Goal: Transaction & Acquisition: Purchase product/service

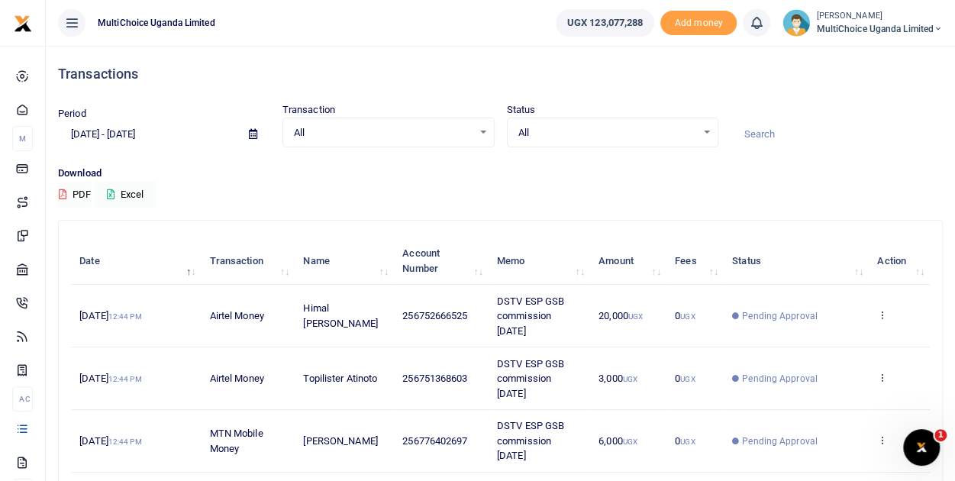
click at [875, 318] on td "View details Send again" at bounding box center [899, 316] width 61 height 63
click at [882, 312] on icon at bounding box center [882, 314] width 10 height 11
click at [869, 340] on link "View details" at bounding box center [826, 340] width 121 height 21
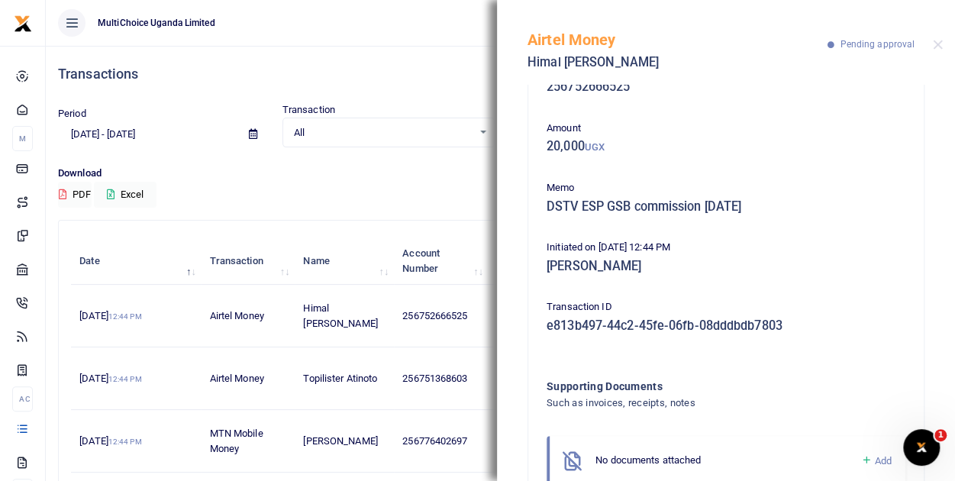
scroll to position [23, 0]
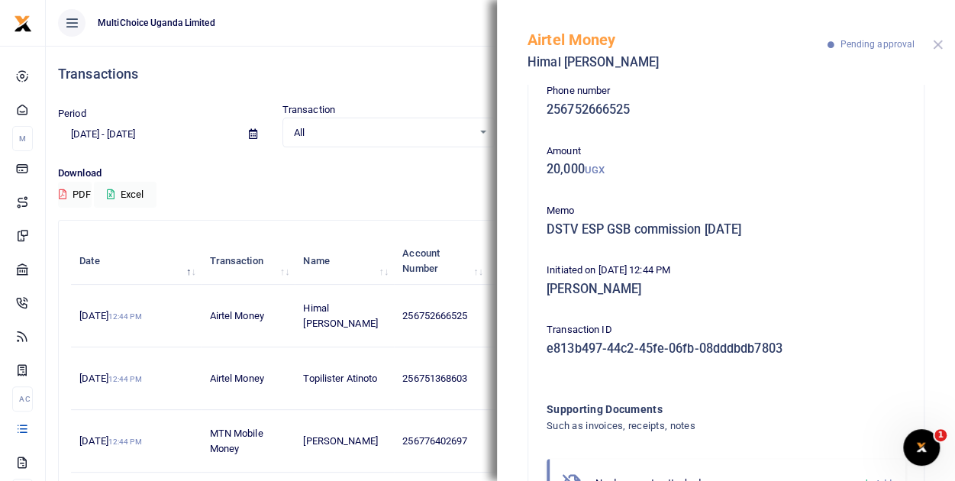
click at [938, 45] on button "Close" at bounding box center [938, 45] width 10 height 10
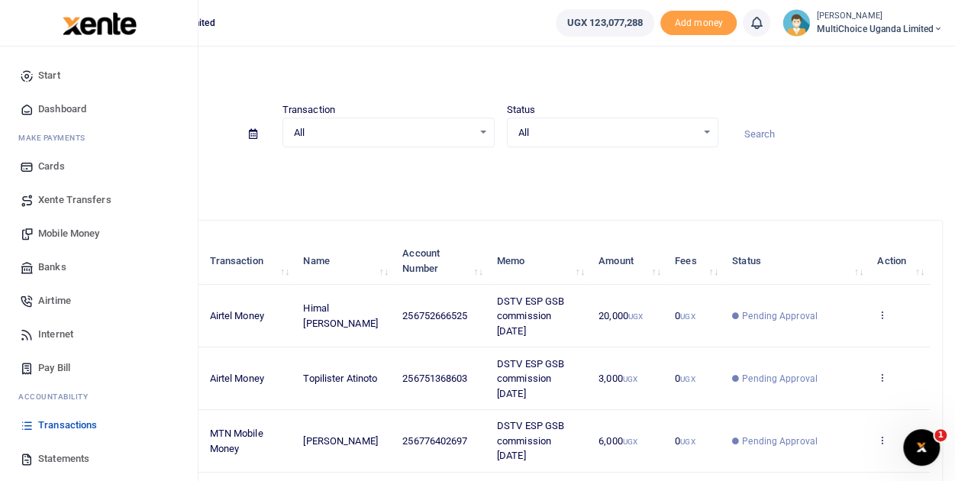
click at [82, 227] on span "Mobile Money" at bounding box center [68, 233] width 61 height 15
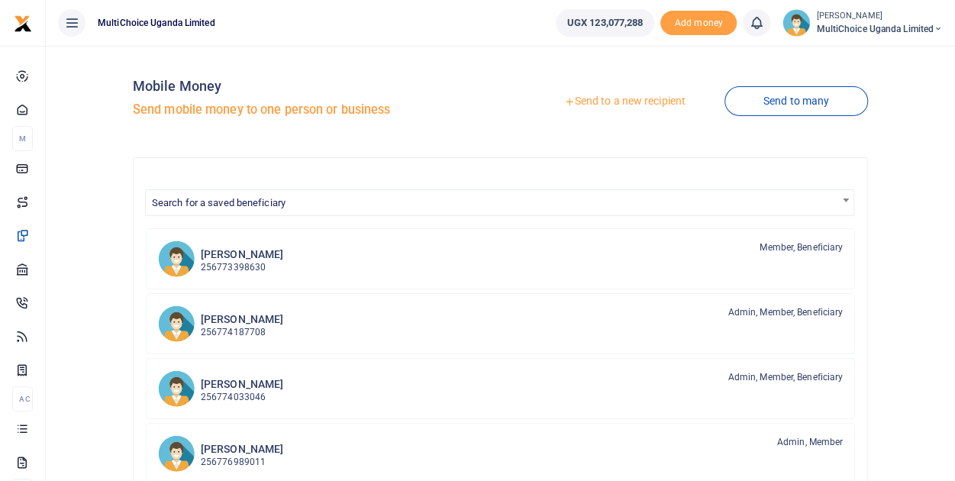
click at [649, 100] on link "Send to a new recipient" at bounding box center [623, 101] width 199 height 27
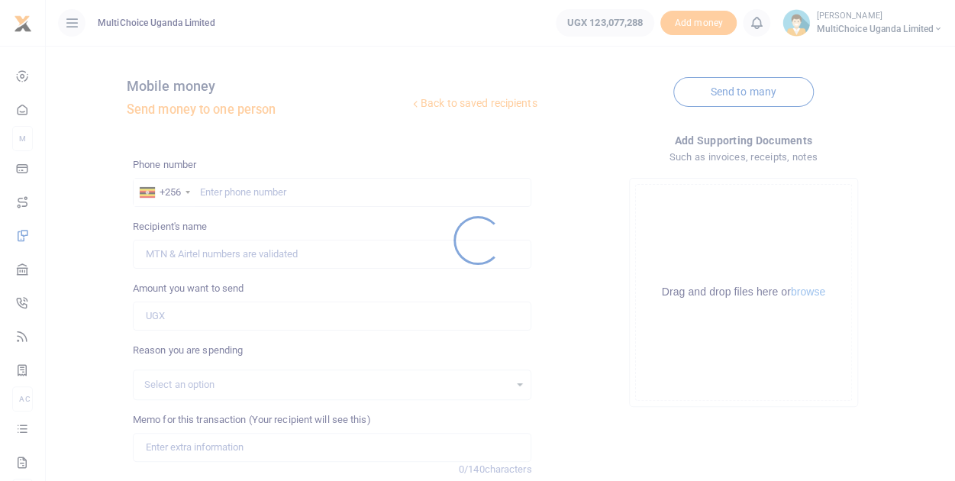
drag, startPoint x: 227, startPoint y: 182, endPoint x: 231, endPoint y: 191, distance: 8.9
click at [231, 191] on div at bounding box center [477, 240] width 955 height 481
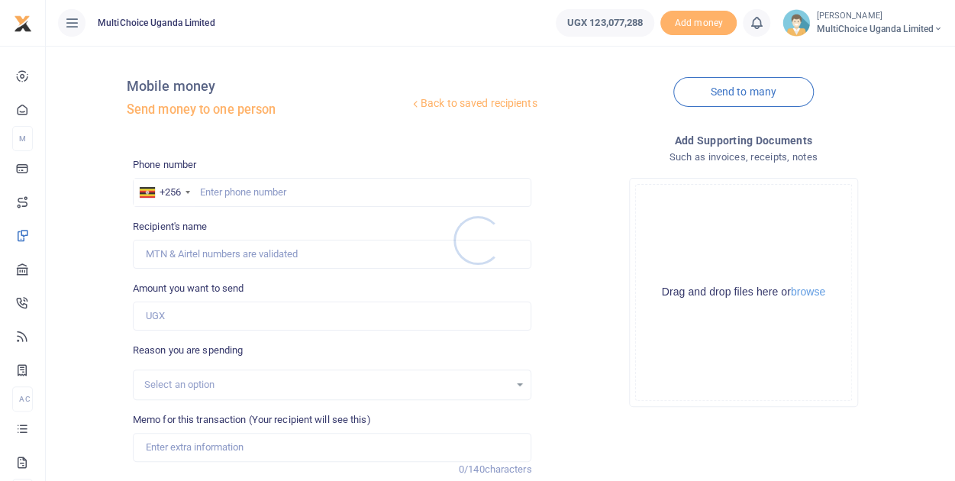
click at [232, 191] on div at bounding box center [477, 240] width 955 height 481
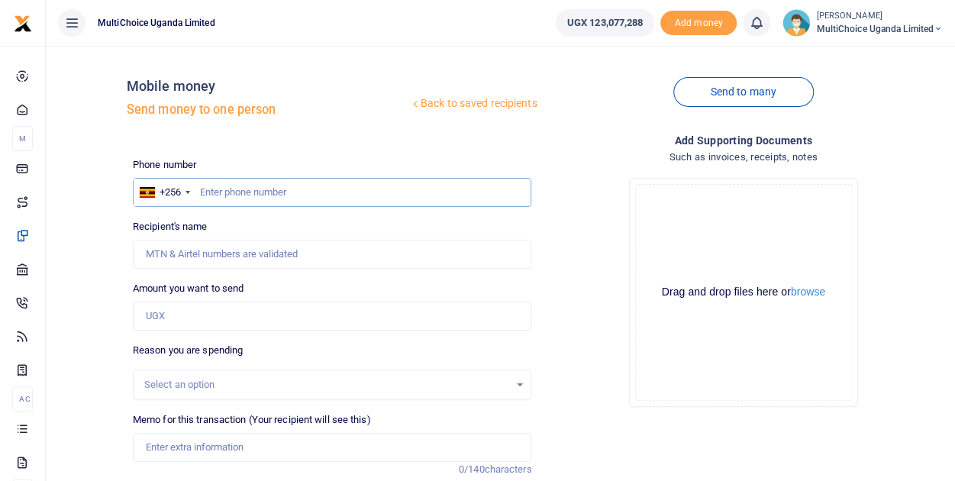
click at [250, 187] on input "text" at bounding box center [332, 192] width 399 height 29
type input "0752334547"
type input "Godfrey Ssali"
type input "0752334547"
click at [240, 323] on input "Amount you want to send" at bounding box center [332, 315] width 399 height 29
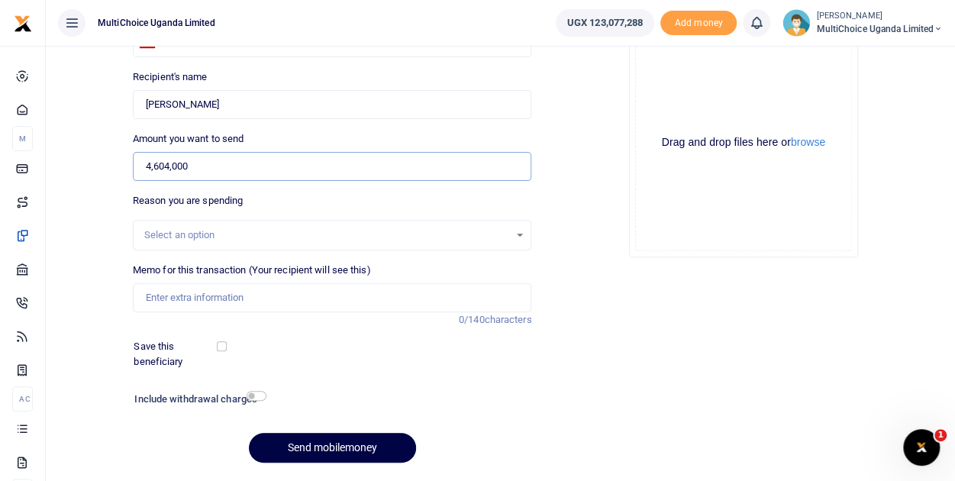
scroll to position [153, 0]
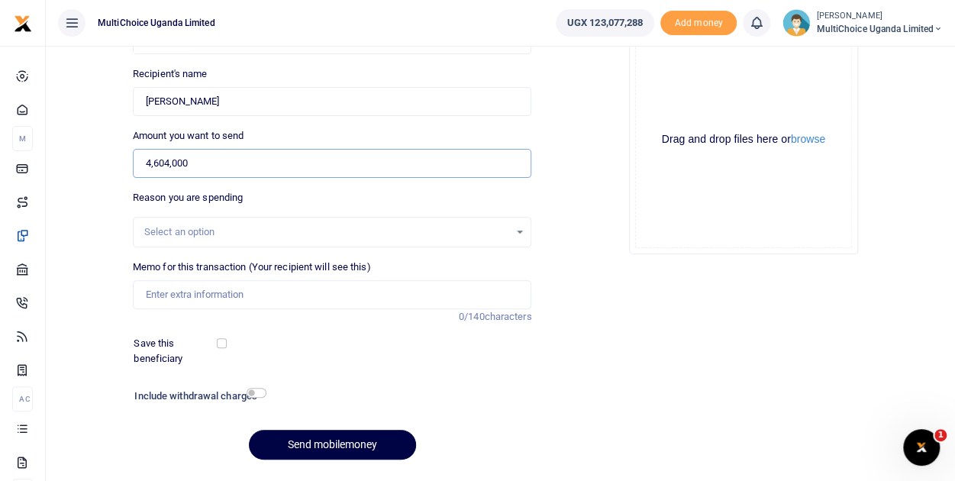
type input "4,604,000"
click at [299, 292] on input "Memo for this transaction (Your recipient will see this)" at bounding box center [332, 294] width 399 height 29
click at [258, 295] on input "Petty cash mid month topup August" at bounding box center [332, 294] width 399 height 29
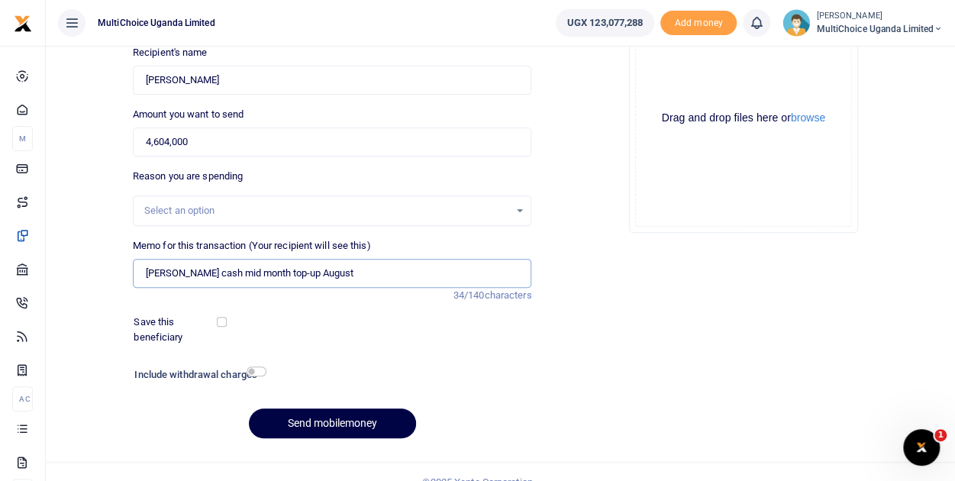
scroll to position [194, 0]
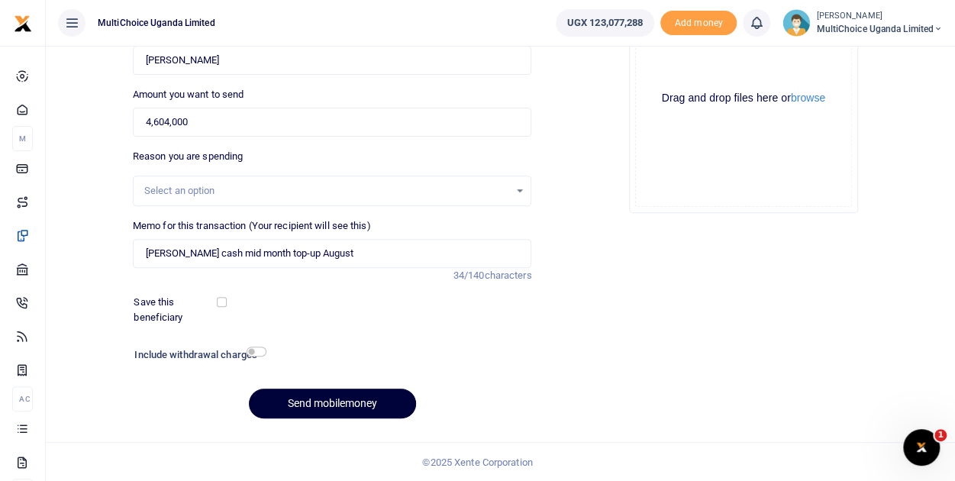
click at [366, 407] on button "Send mobilemoney" at bounding box center [332, 404] width 167 height 30
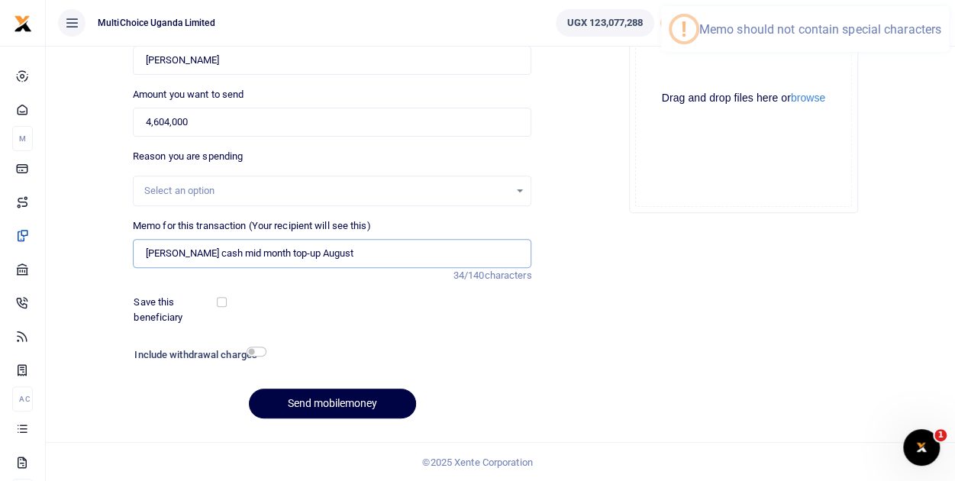
click at [261, 251] on input "Petty cash mid month top-up August" at bounding box center [332, 253] width 399 height 29
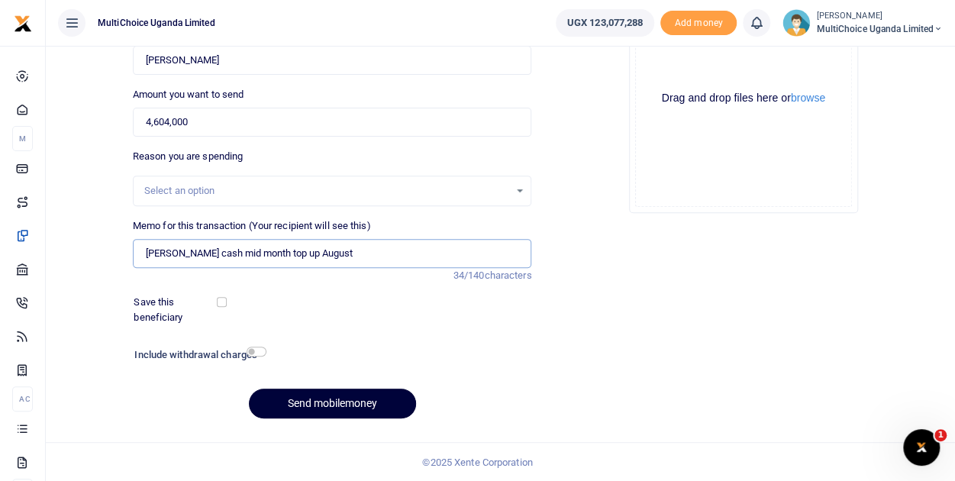
type input "[PERSON_NAME] cash mid month top up August"
click at [360, 399] on button "Send mobilemoney" at bounding box center [332, 404] width 167 height 30
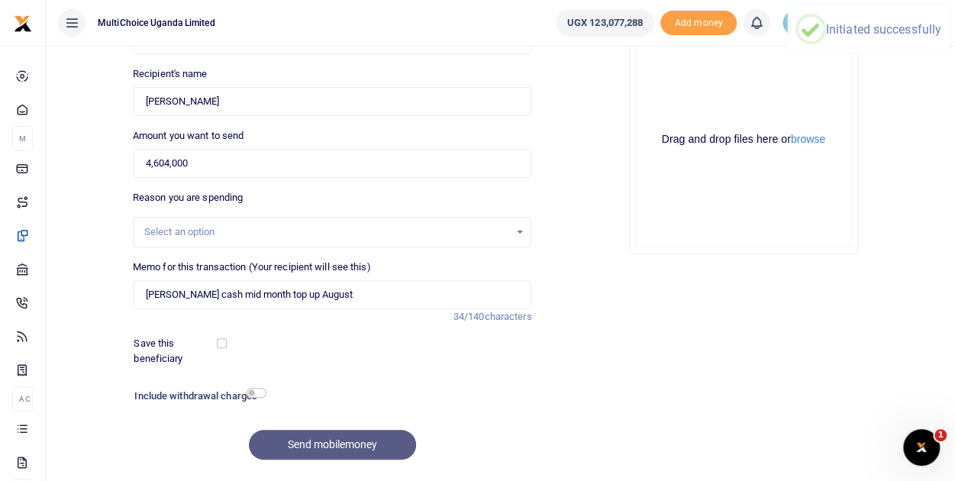
scroll to position [118, 0]
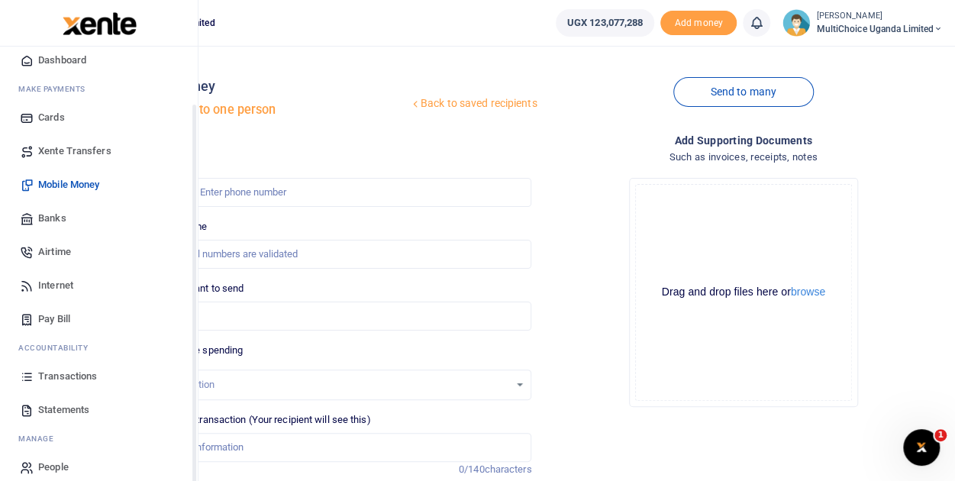
scroll to position [63, 0]
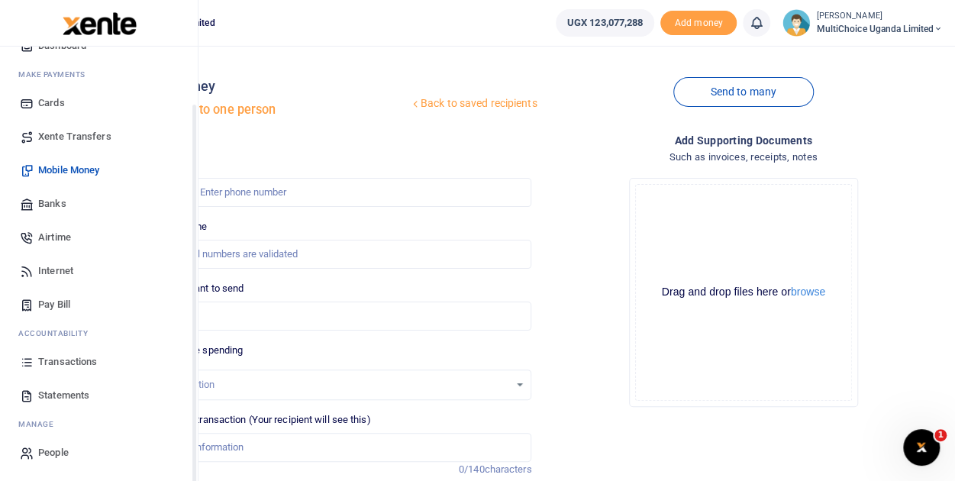
click at [79, 364] on span "Transactions" at bounding box center [67, 361] width 59 height 15
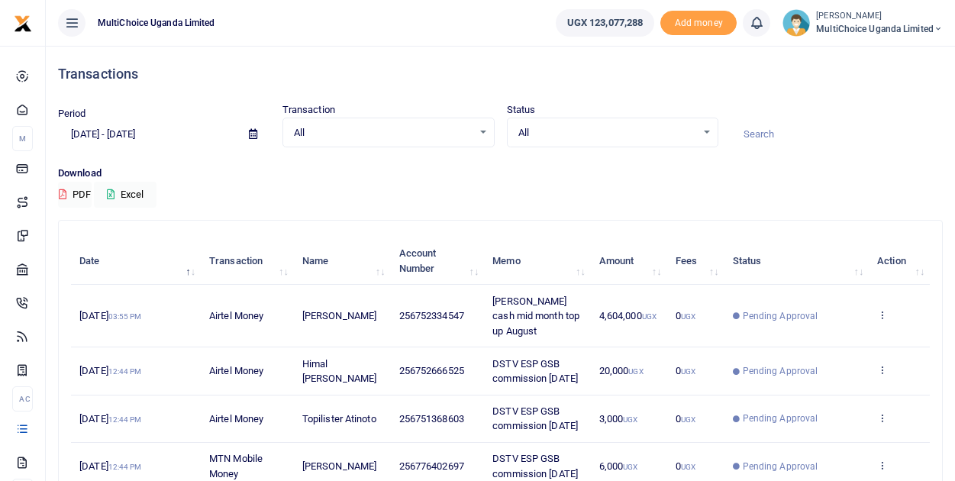
scroll to position [153, 0]
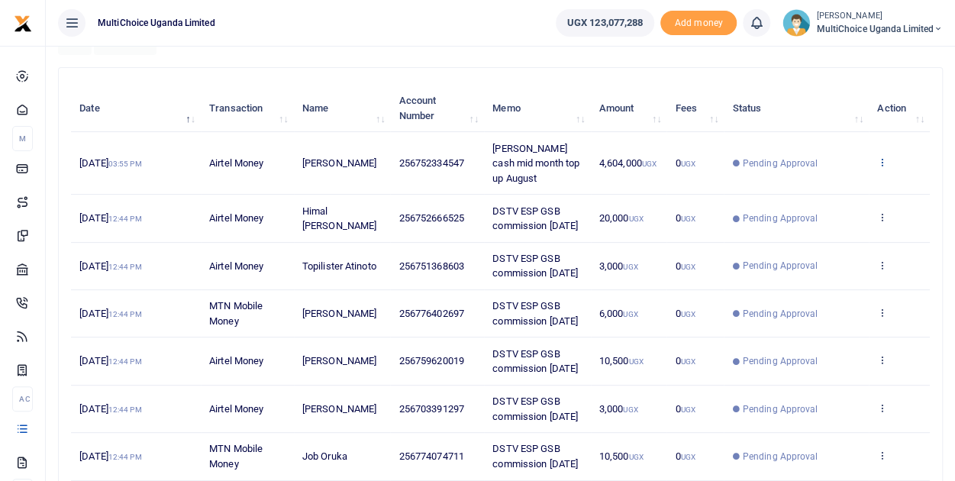
click at [886, 161] on icon at bounding box center [882, 161] width 10 height 11
click at [869, 185] on link "View details" at bounding box center [826, 187] width 121 height 21
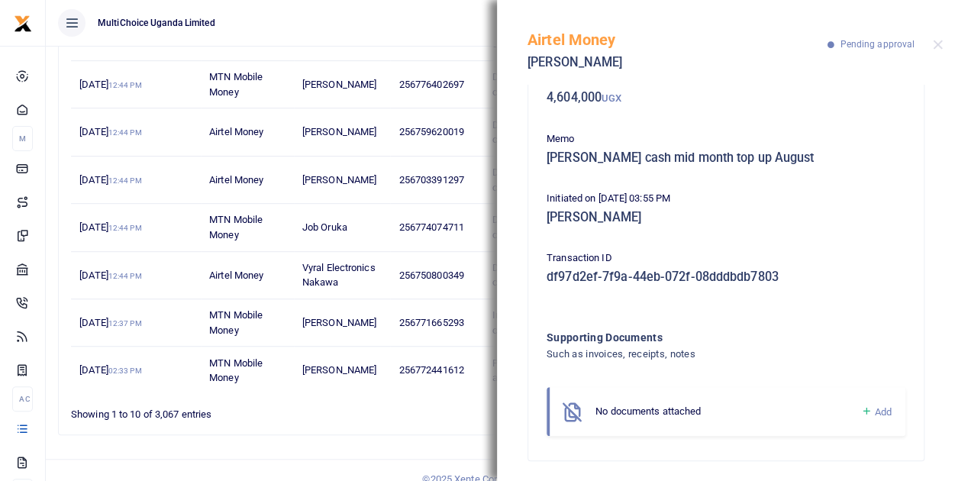
scroll to position [99, 0]
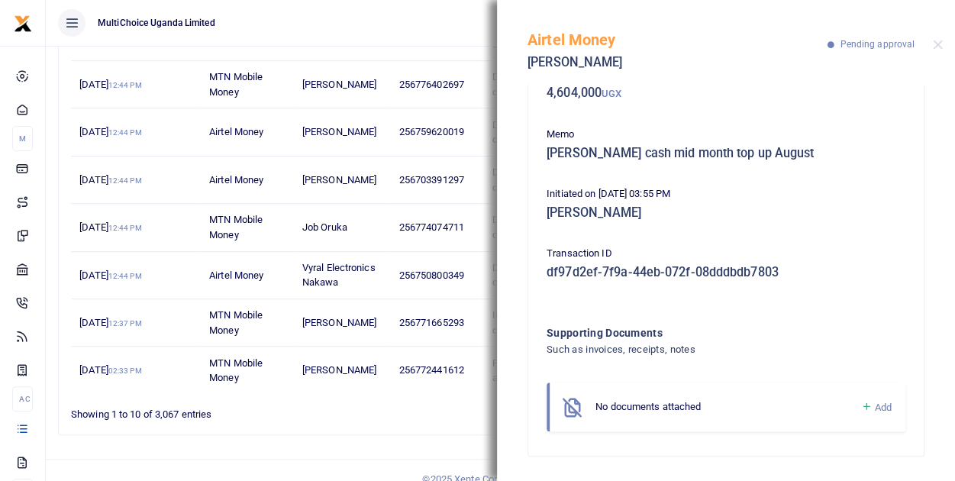
click at [860, 407] on icon at bounding box center [865, 407] width 11 height 14
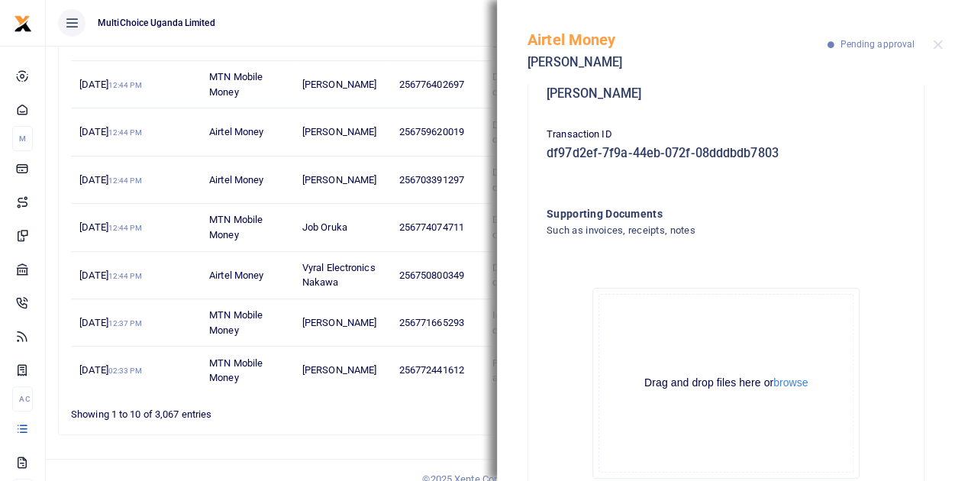
scroll to position [271, 0]
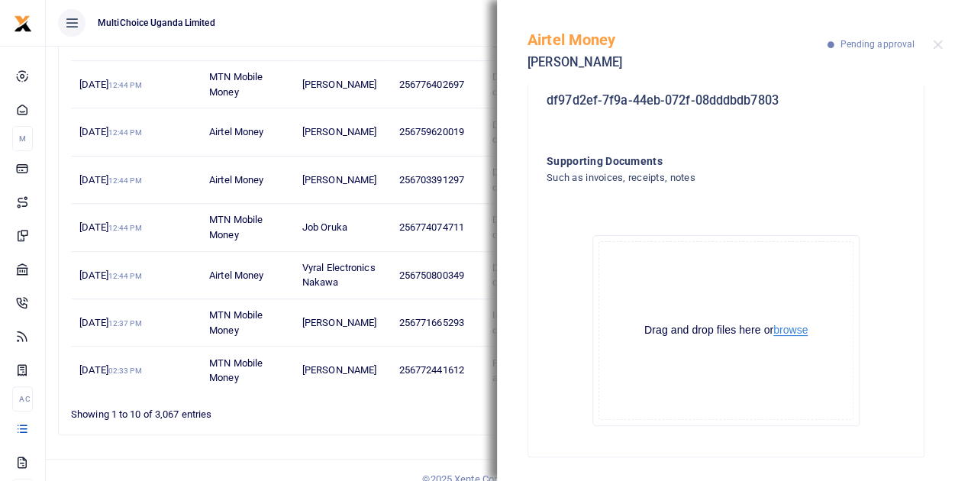
click at [786, 333] on button "browse" at bounding box center [790, 329] width 34 height 11
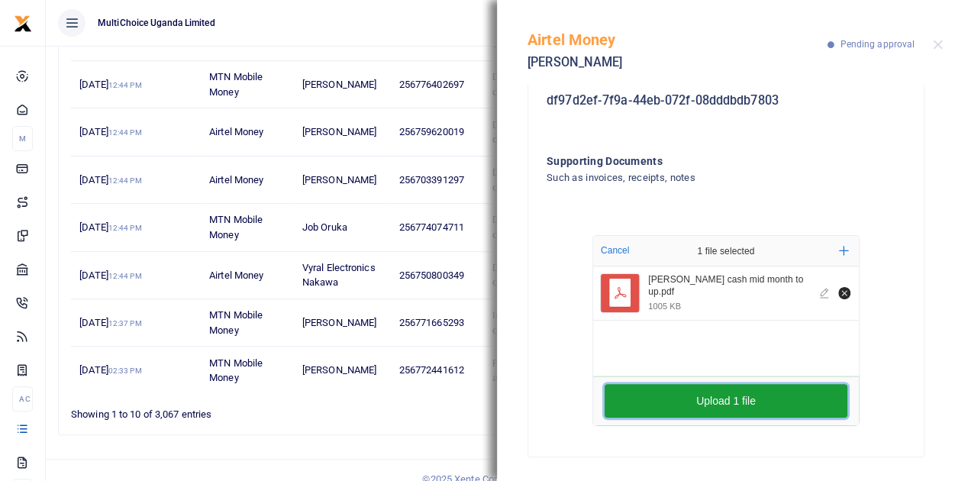
click at [737, 399] on button "Upload 1 file" at bounding box center [726, 401] width 243 height 34
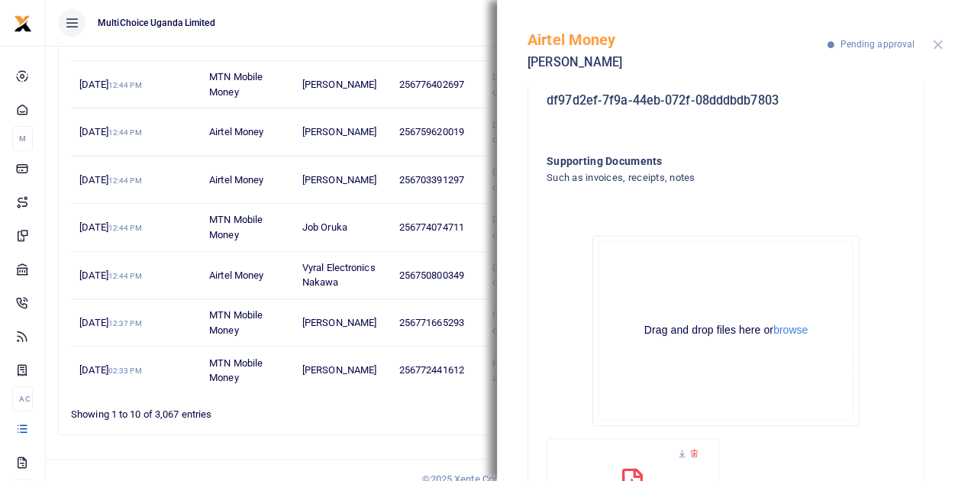
click at [937, 42] on button "Close" at bounding box center [938, 45] width 10 height 10
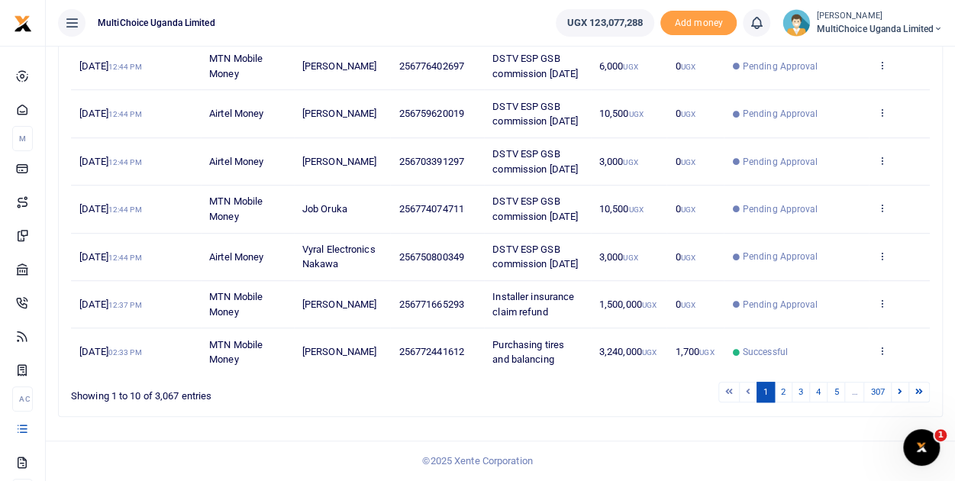
scroll to position [499, 0]
click at [881, 305] on icon at bounding box center [882, 303] width 10 height 11
click at [849, 421] on link "View details" at bounding box center [826, 431] width 121 height 21
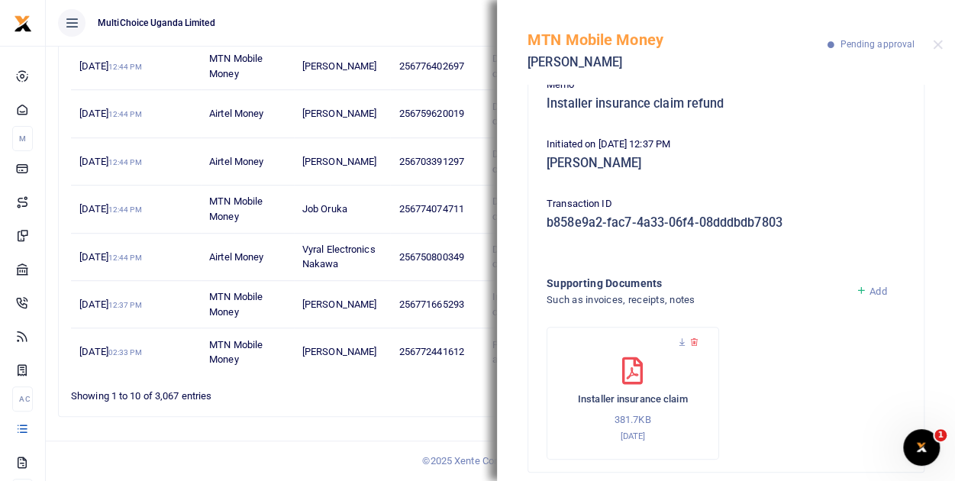
scroll to position [163, 0]
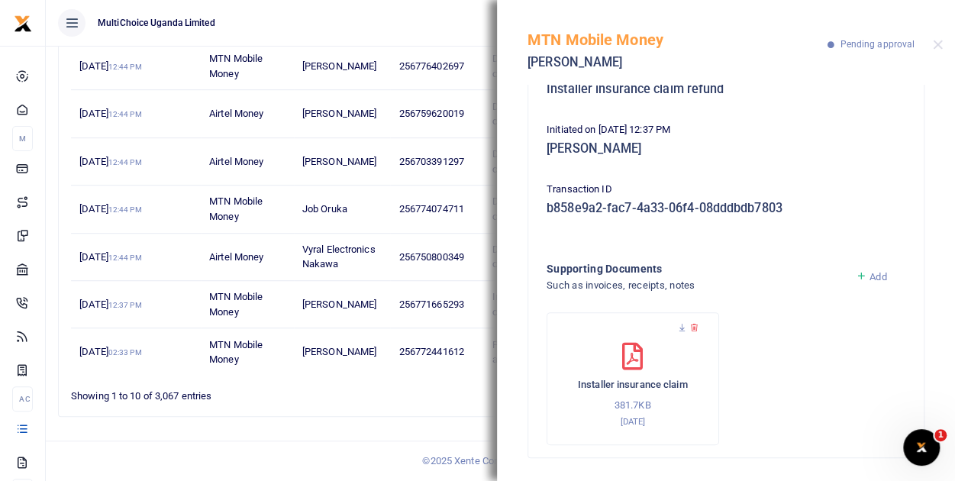
click at [937, 50] on div "MTN Mobile Money [PERSON_NAME] Pending approval" at bounding box center [726, 42] width 458 height 85
click at [942, 39] on div "MTN Mobile Money [PERSON_NAME] Pending approval" at bounding box center [726, 42] width 458 height 85
click at [940, 44] on button "Close" at bounding box center [938, 45] width 10 height 10
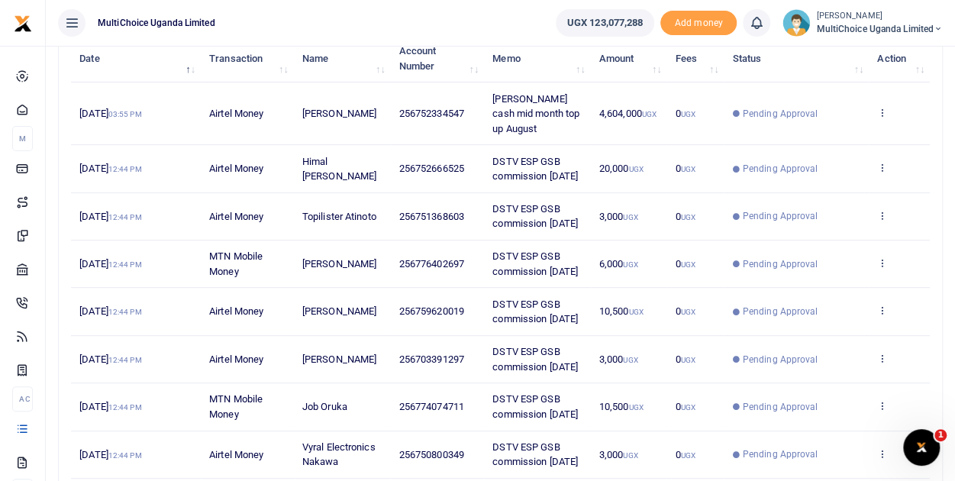
scroll to position [194, 0]
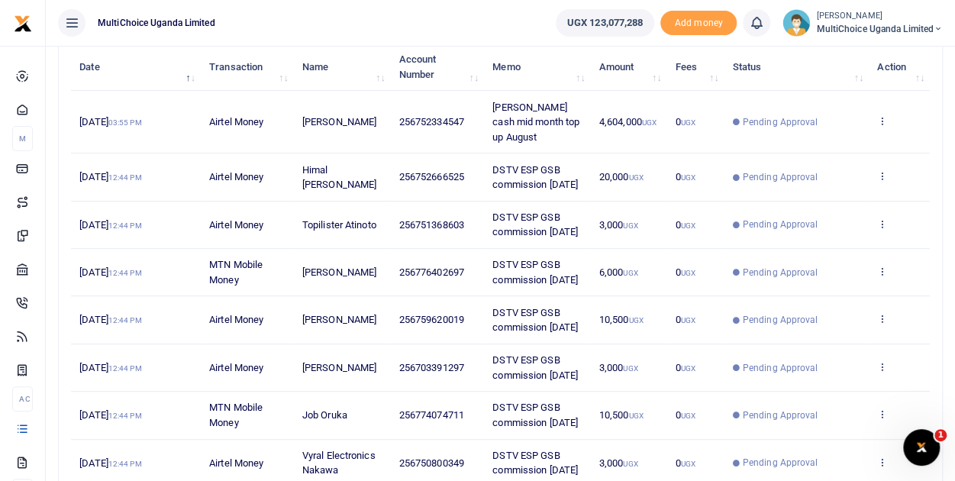
click at [879, 27] on span "MultiChoice Uganda Limited" at bounding box center [879, 29] width 127 height 14
click at [881, 54] on link "Switch accounts" at bounding box center [884, 55] width 121 height 21
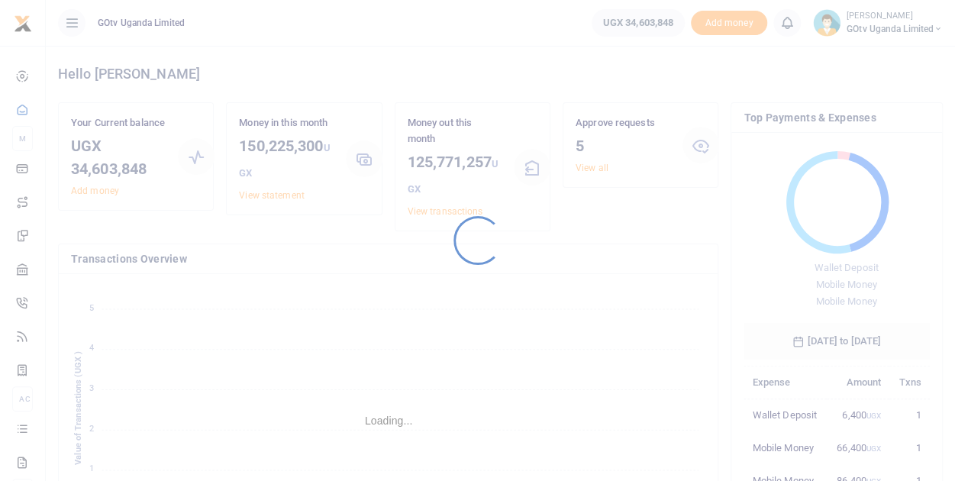
scroll to position [12, 12]
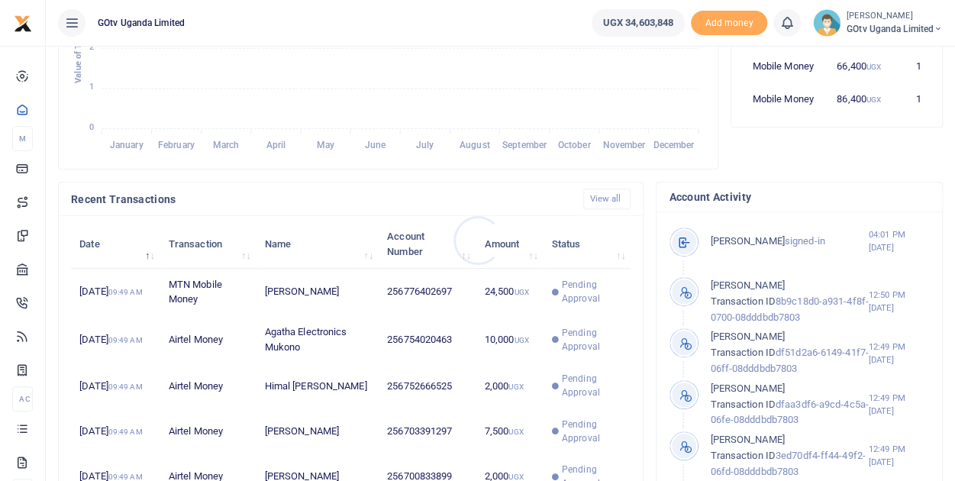
click at [569, 290] on div at bounding box center [477, 240] width 955 height 481
click at [569, 290] on span "Pending Approval" at bounding box center [592, 291] width 60 height 27
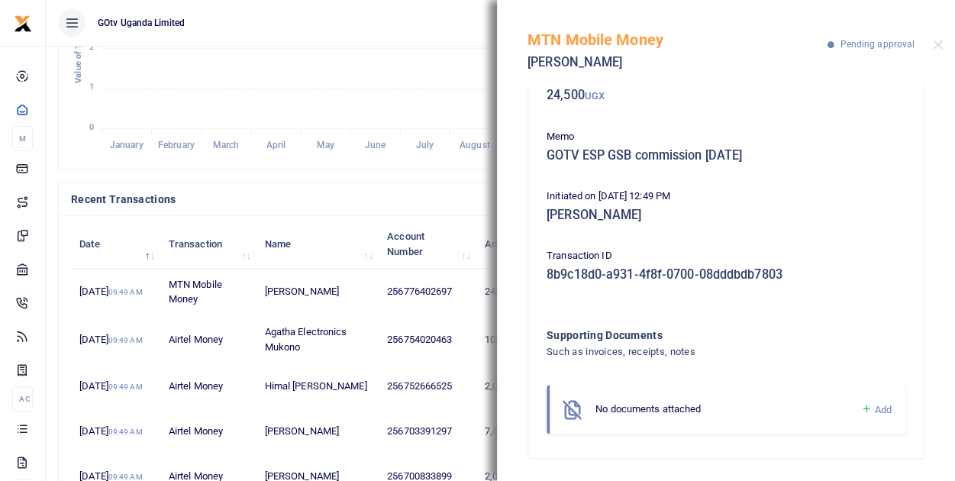
scroll to position [99, 0]
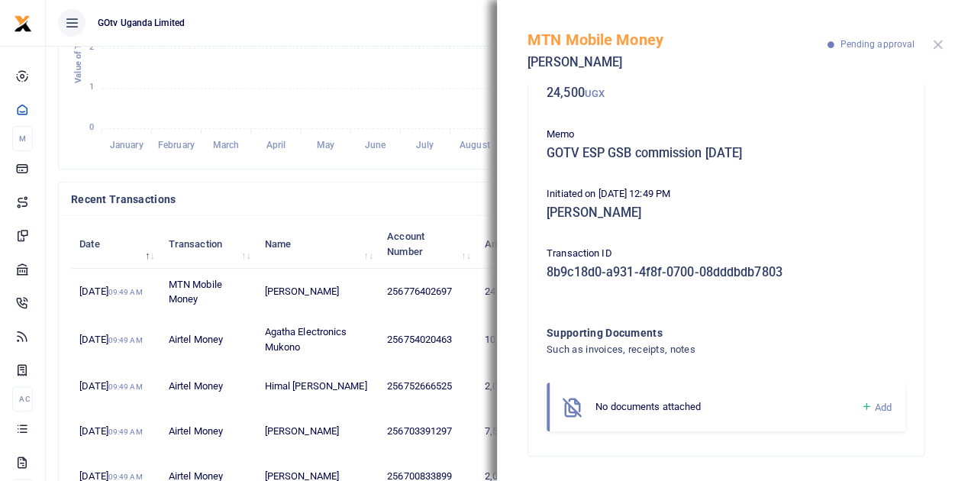
click at [933, 46] on button "Close" at bounding box center [938, 45] width 10 height 10
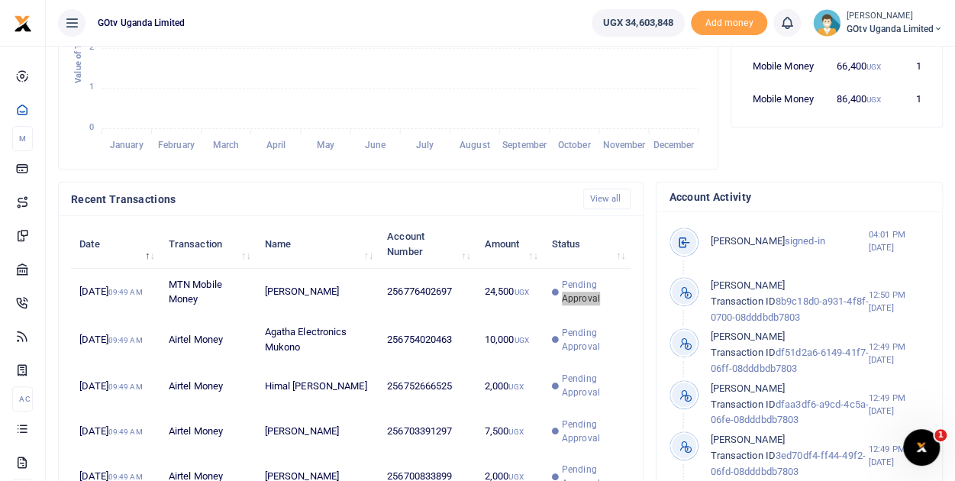
scroll to position [0, 0]
